Goal: Navigation & Orientation: Find specific page/section

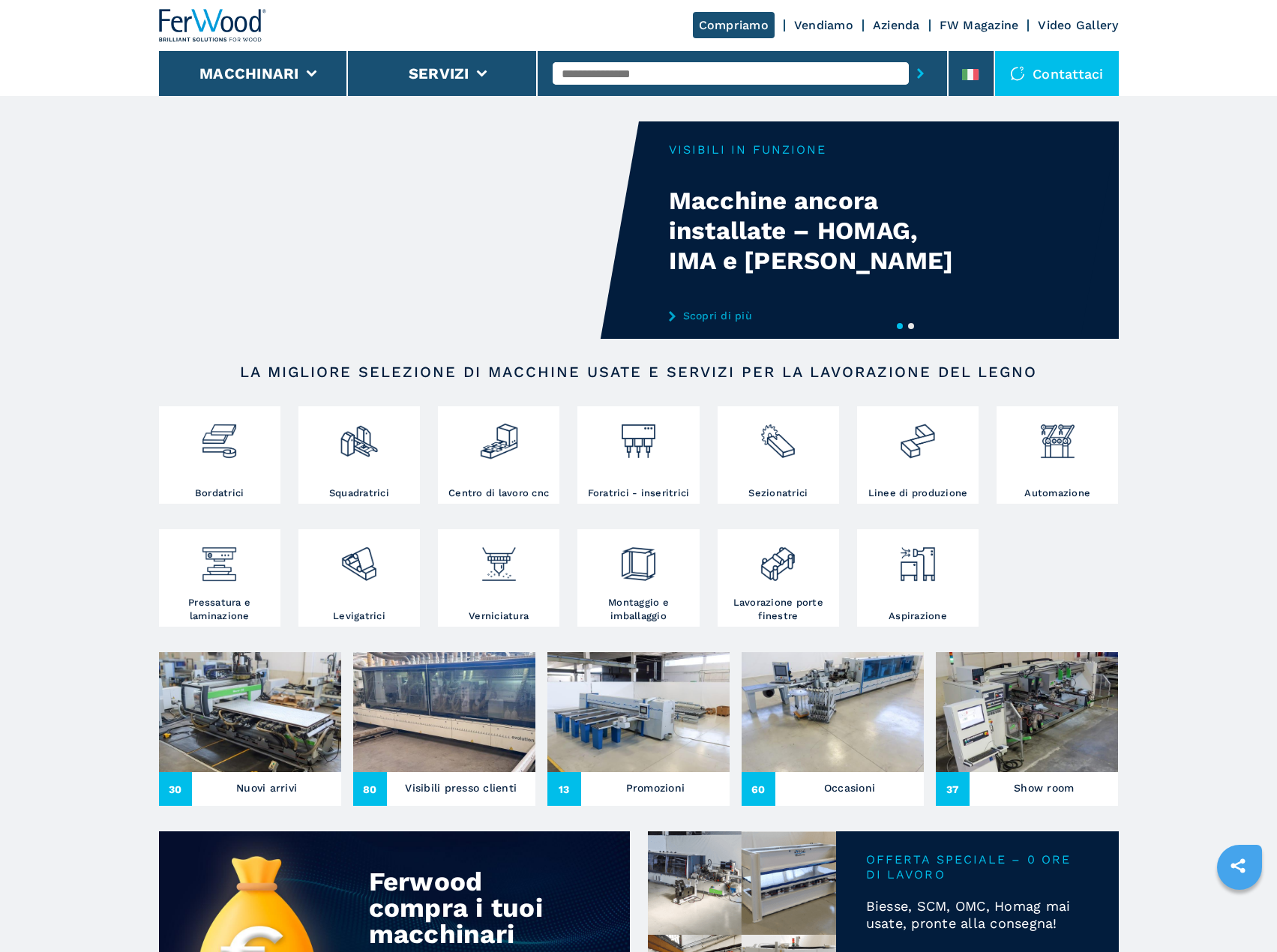
click at [813, 25] on link "Vendiamo" at bounding box center [823, 25] width 59 height 14
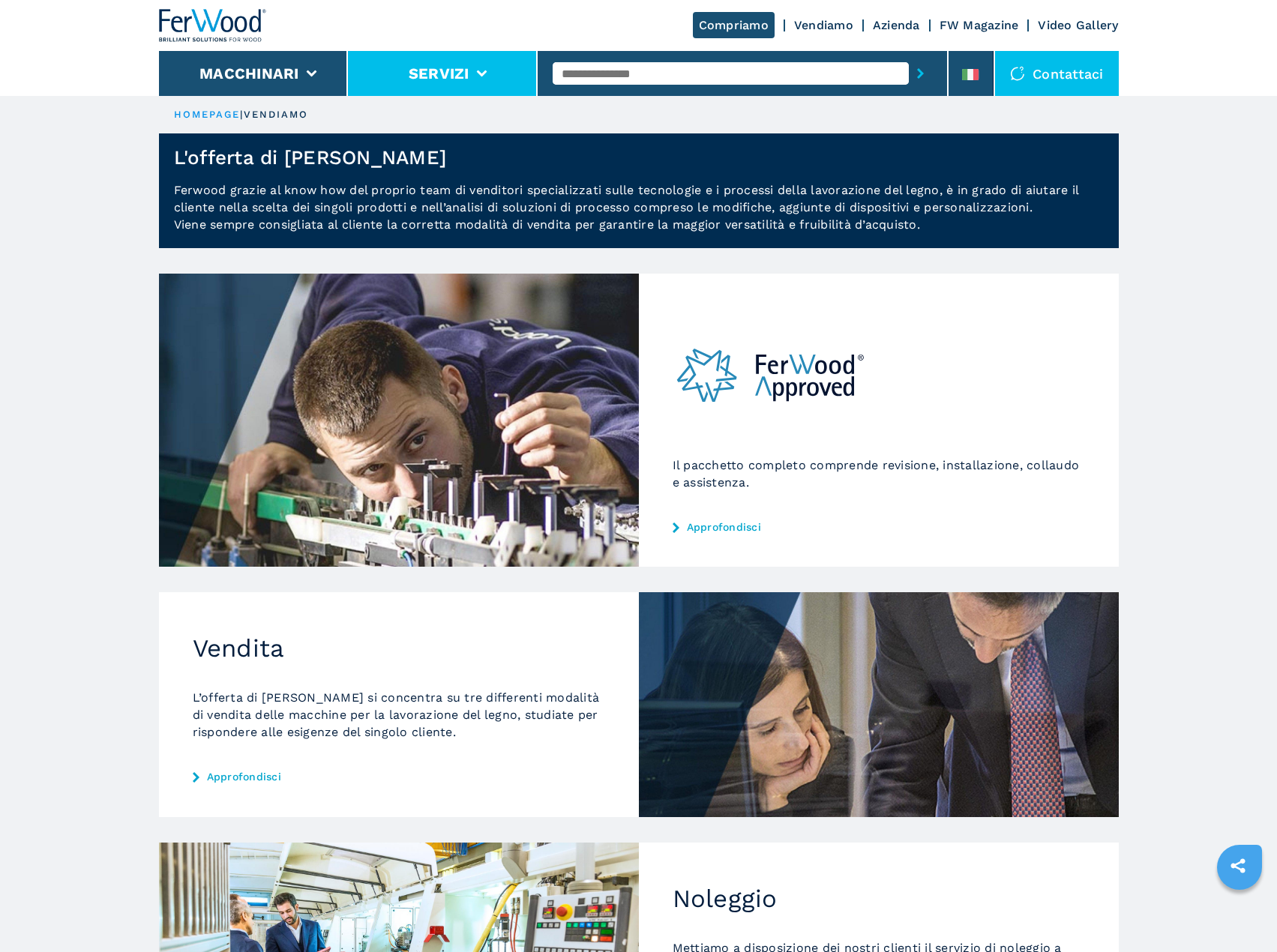
click at [453, 77] on button "Servizi" at bounding box center [439, 74] width 61 height 18
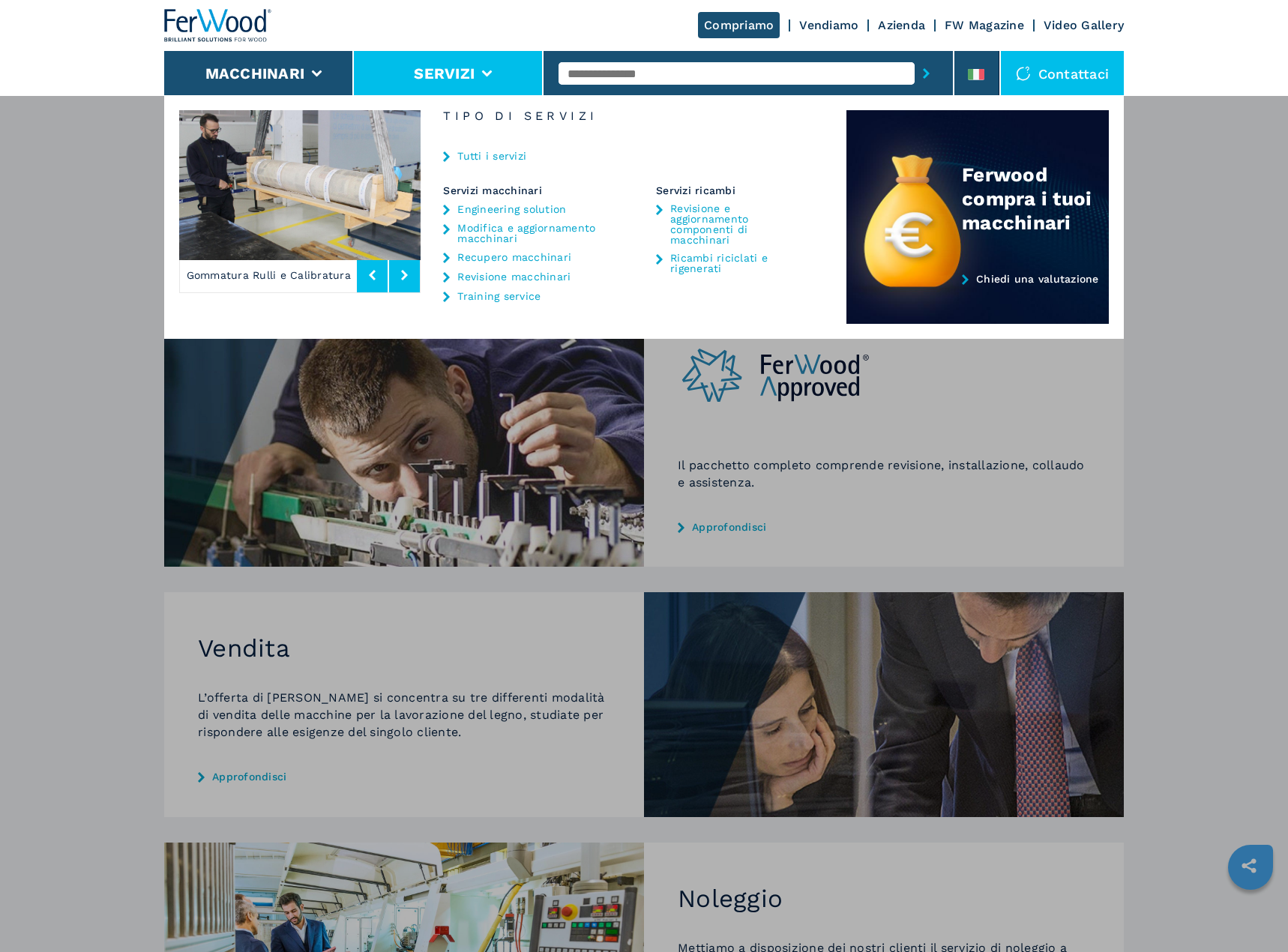
click at [1246, 160] on div "Macchinari Bordatrici Squadratrici Centro di lavoro cnc Foratrici - inseritrici…" at bounding box center [644, 571] width 1288 height 952
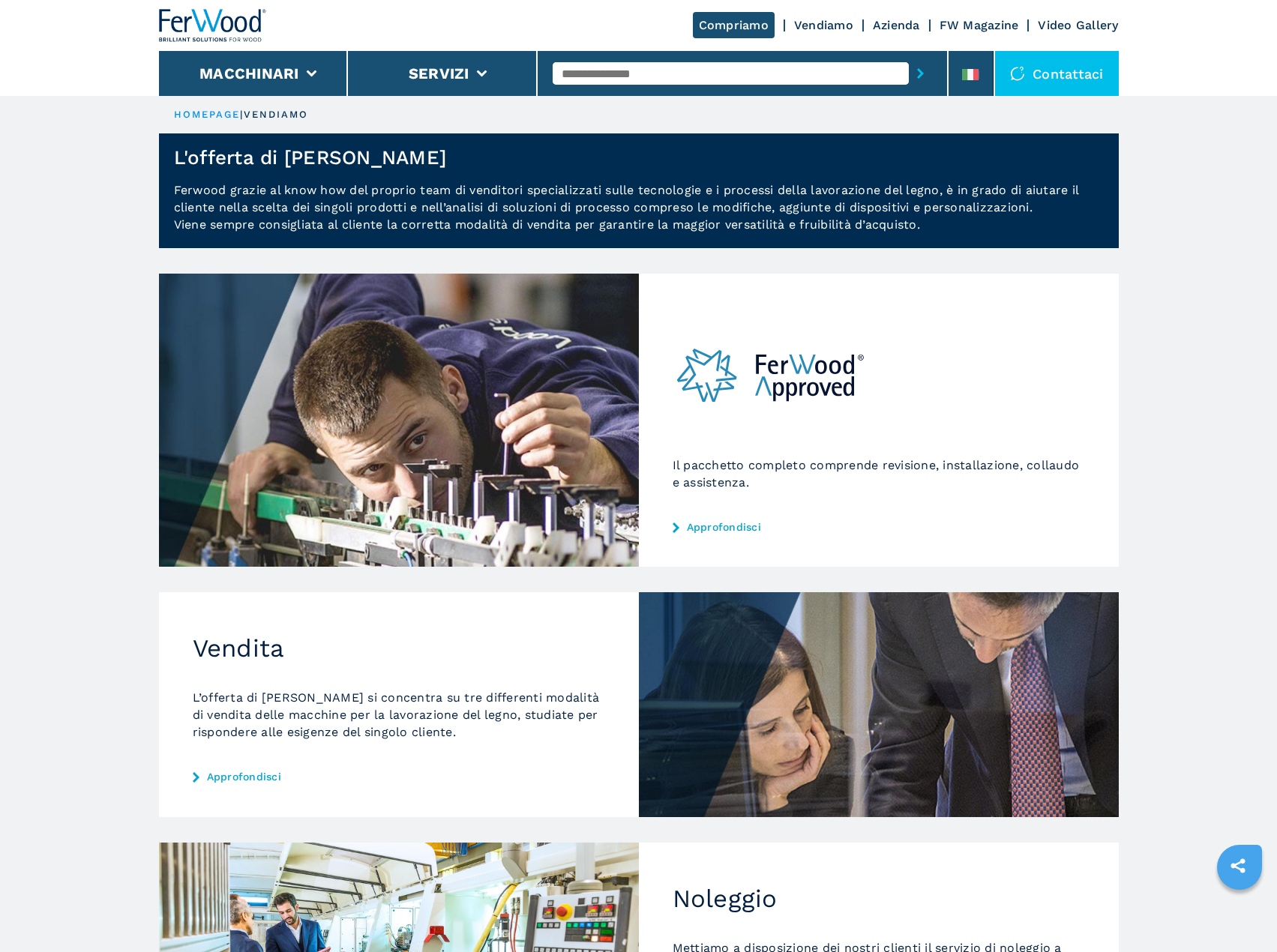
click at [1027, 65] on div "Contattaci" at bounding box center [1056, 73] width 123 height 45
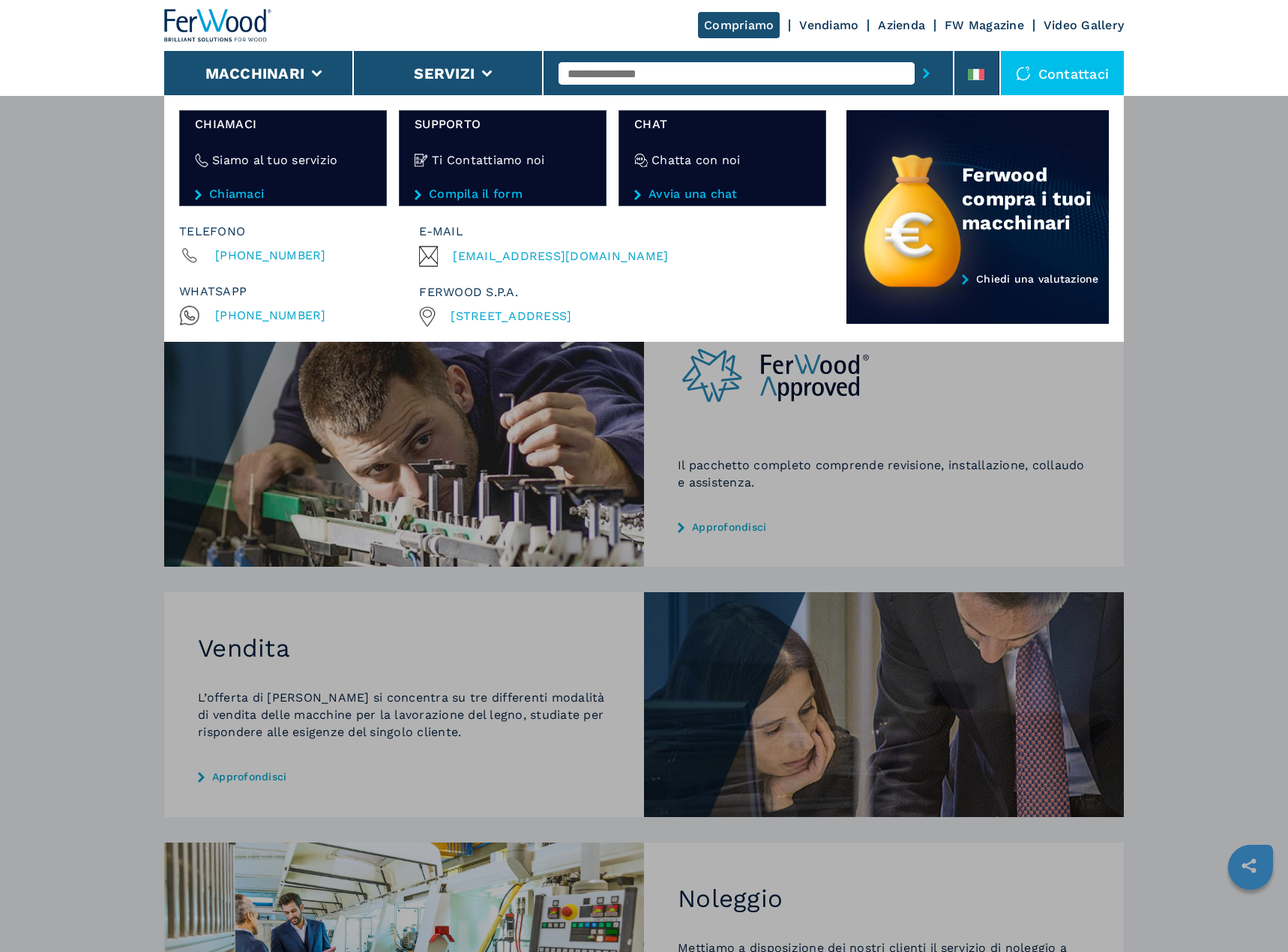
click at [1217, 323] on div "Macchinari Bordatrici Squadratrici Centro di lavoro cnc Foratrici - inseritrici…" at bounding box center [644, 571] width 1288 height 952
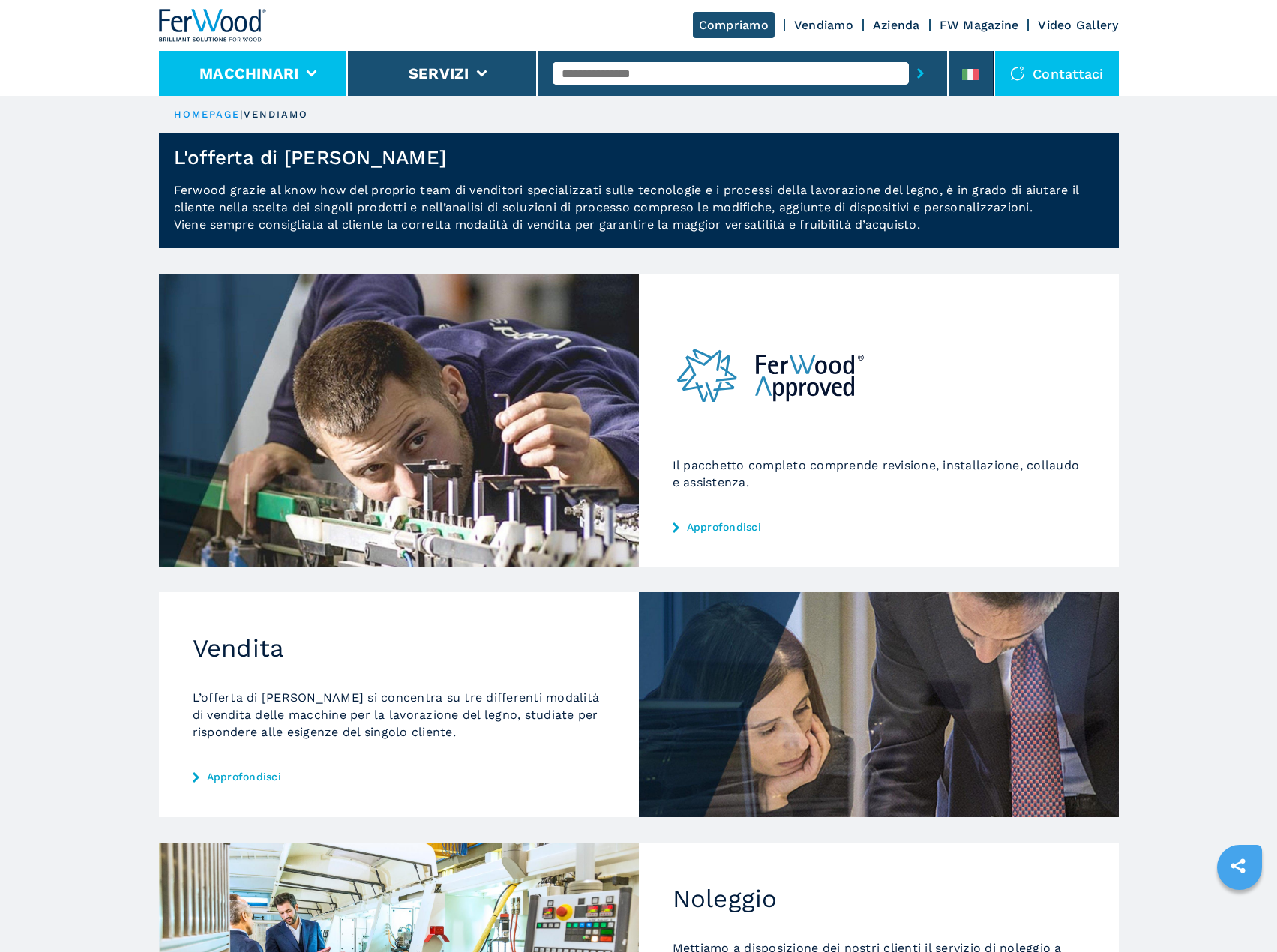
click at [253, 58] on li "Macchinari" at bounding box center [254, 73] width 190 height 45
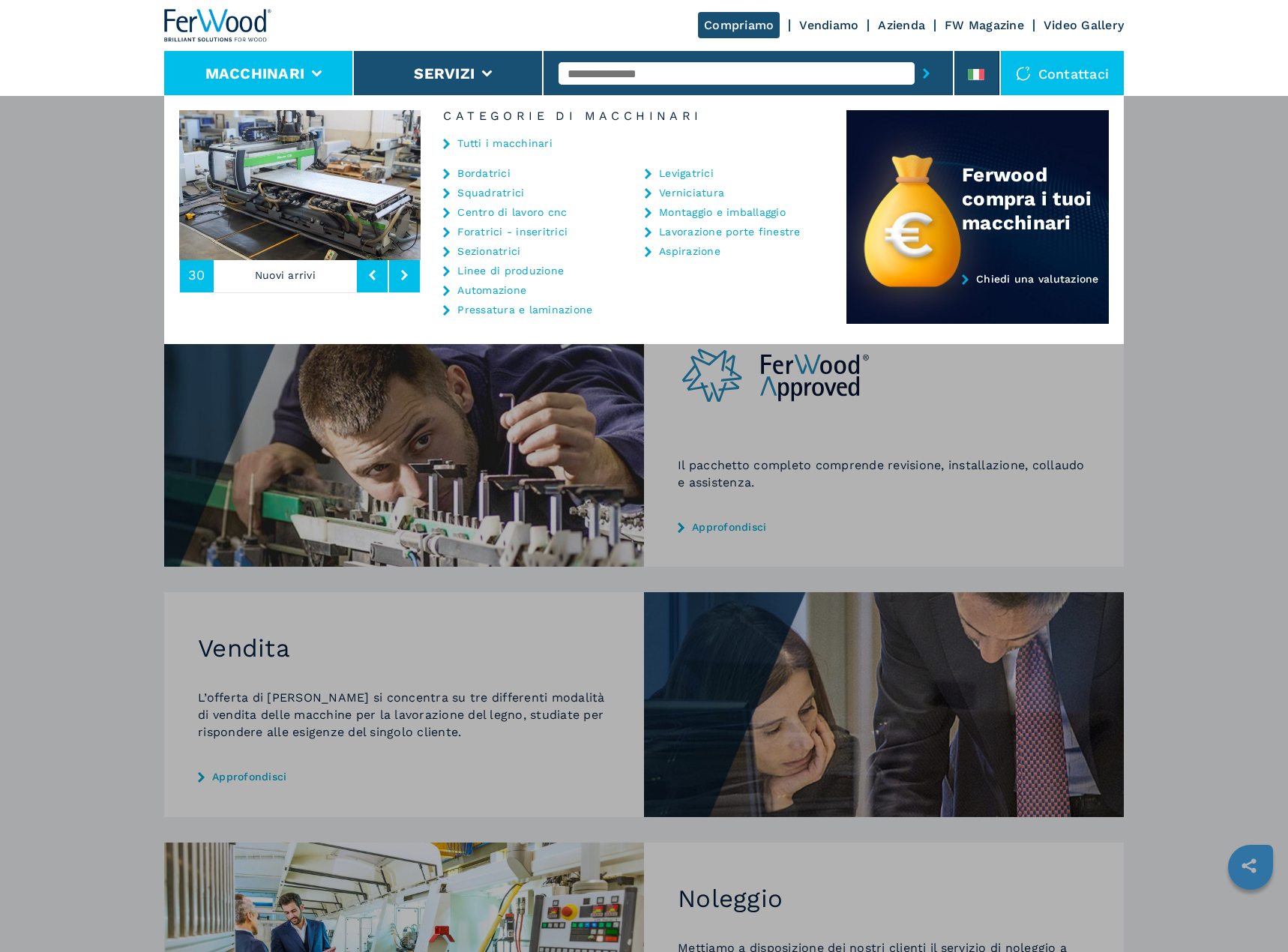
click at [484, 177] on link "Bordatrici" at bounding box center [483, 172] width 53 height 10
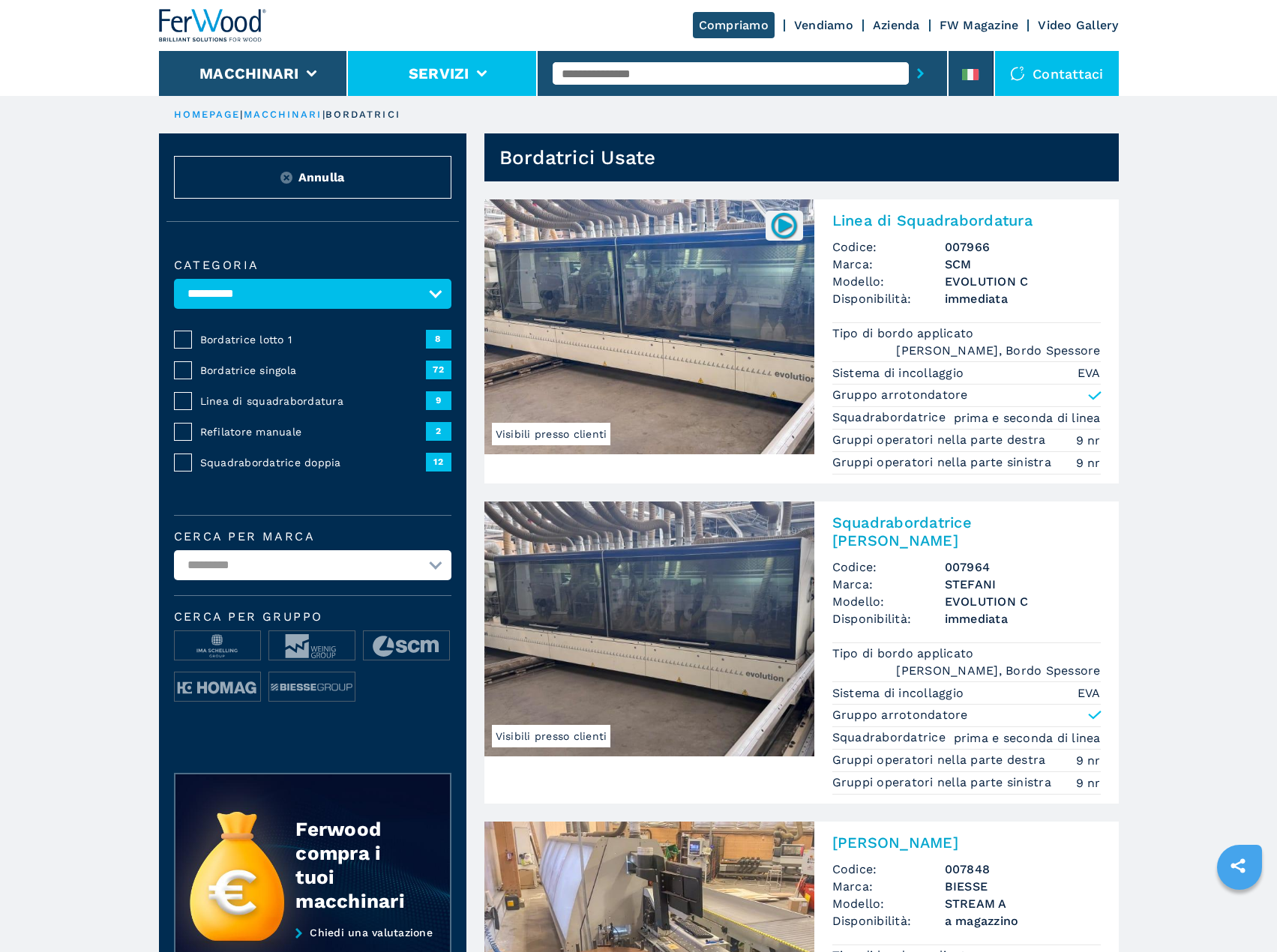
click at [450, 60] on li "Servizi" at bounding box center [443, 73] width 190 height 45
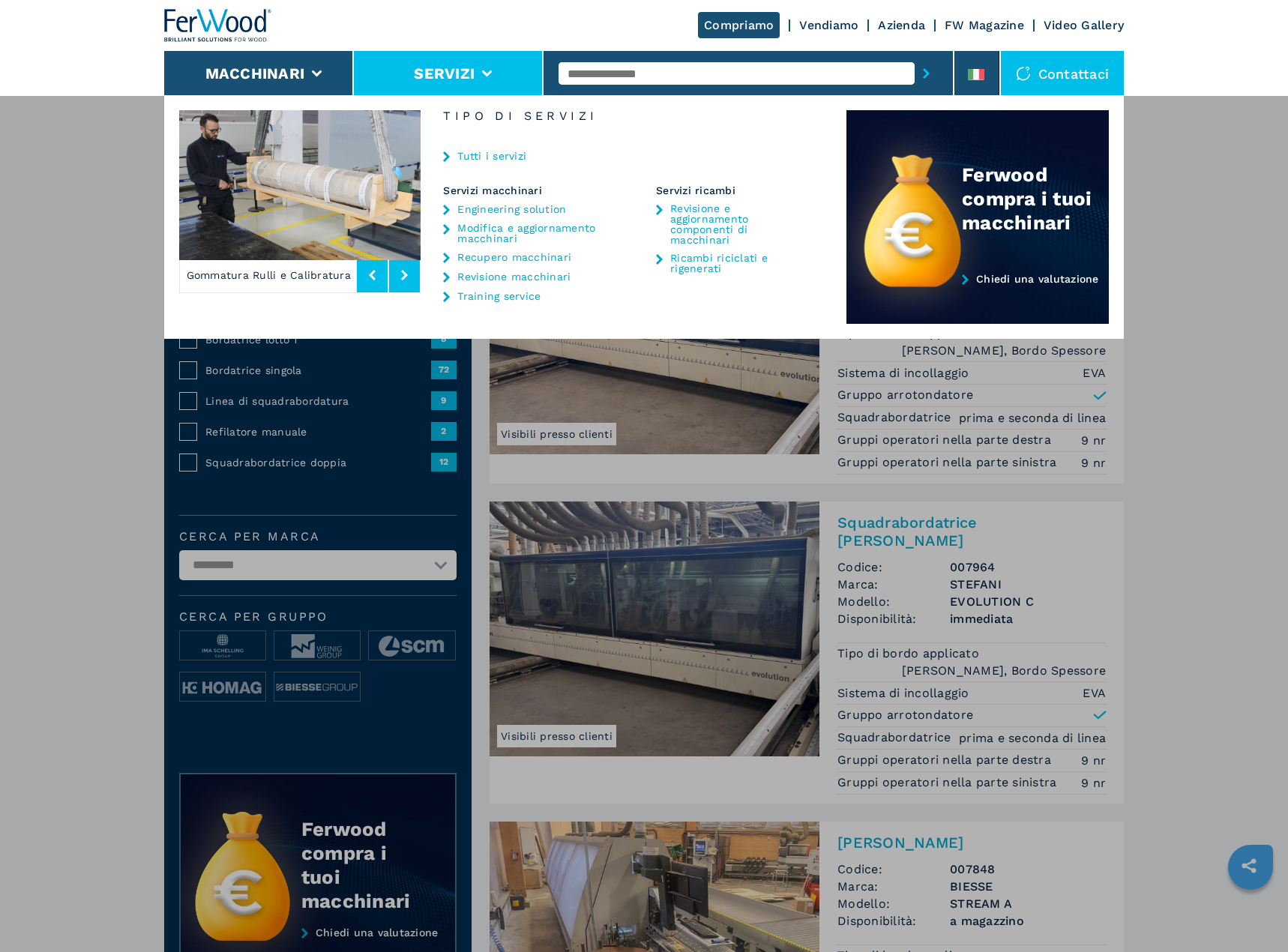
click at [502, 158] on link "Tutti i servizi" at bounding box center [491, 156] width 69 height 10
click at [502, 155] on link "Tutti i servizi" at bounding box center [491, 156] width 69 height 10
